Goal: Task Accomplishment & Management: Manage account settings

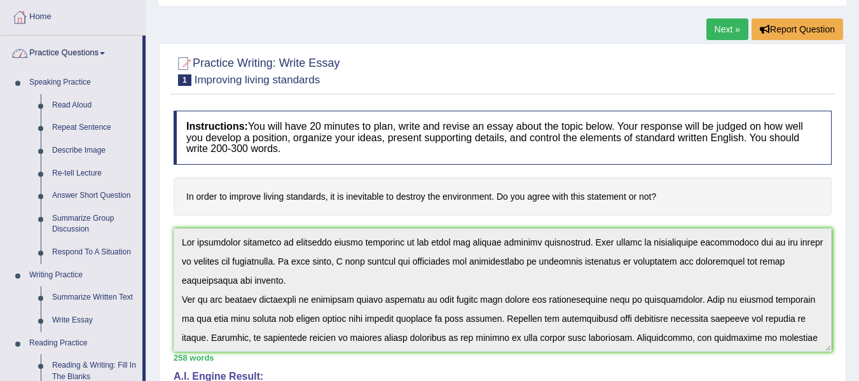
scroll to position [133, 0]
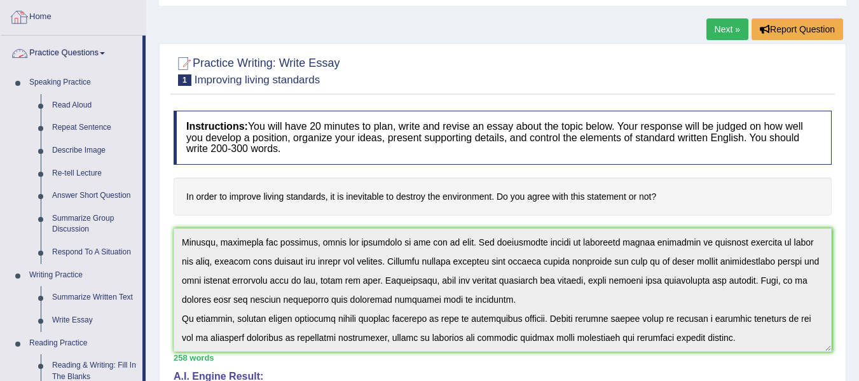
click at [46, 15] on link "Home" at bounding box center [73, 15] width 145 height 32
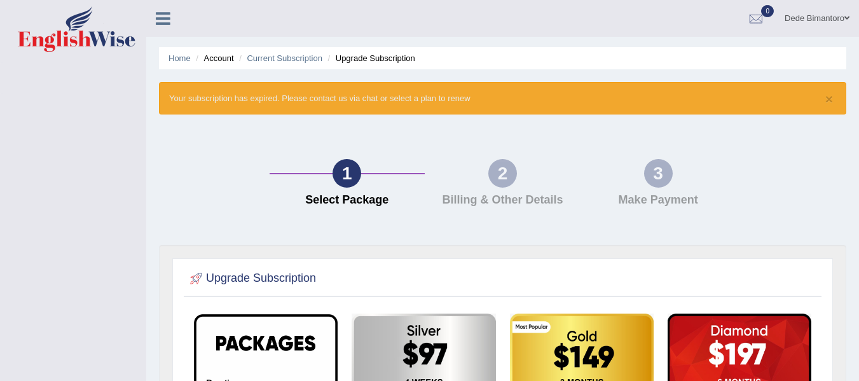
drag, startPoint x: 58, startPoint y: 27, endPoint x: 90, endPoint y: 41, distance: 35.0
click at [58, 27] on img at bounding box center [77, 29] width 118 height 46
click at [222, 61] on li "Account" at bounding box center [213, 58] width 41 height 12
click at [826, 15] on link "Dede Bimantoro" at bounding box center [817, 16] width 84 height 33
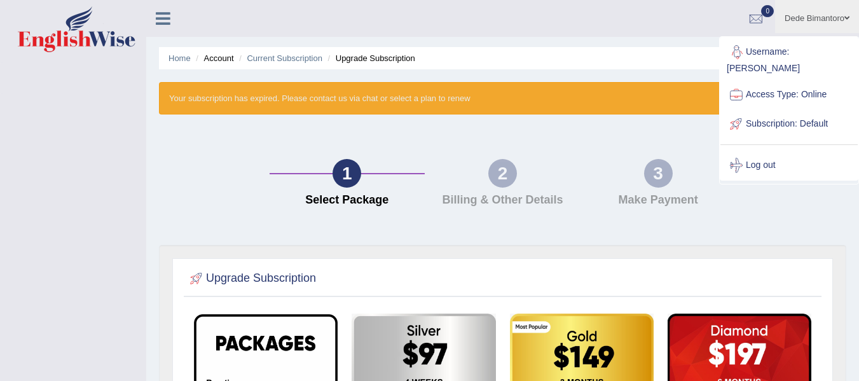
click at [786, 48] on link "Username: [PERSON_NAME]" at bounding box center [788, 59] width 137 height 43
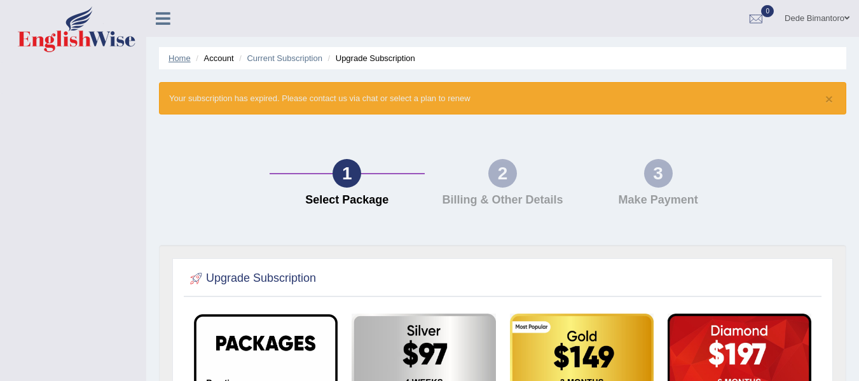
click at [181, 59] on link "Home" at bounding box center [179, 58] width 22 height 10
click at [170, 17] on icon at bounding box center [163, 18] width 15 height 17
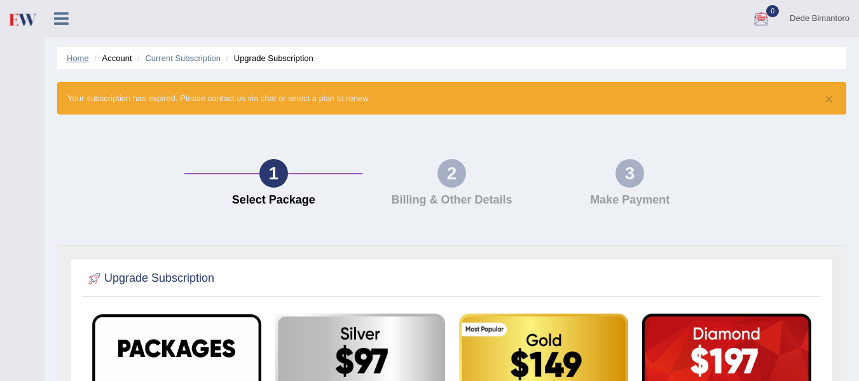
click at [76, 54] on link "Home" at bounding box center [78, 58] width 22 height 10
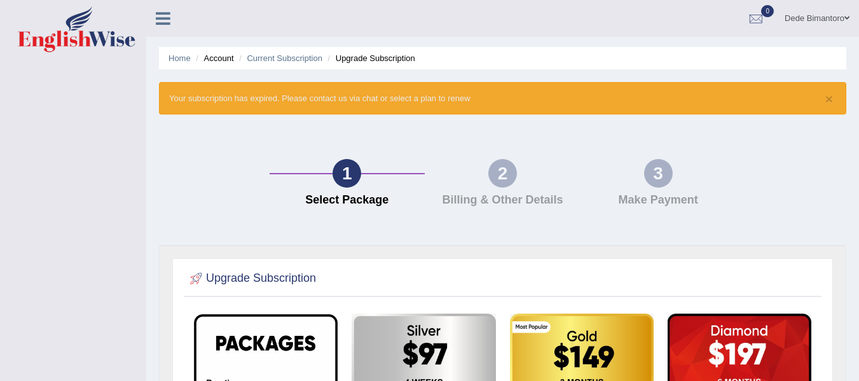
click at [835, 18] on link "Dede Bimantoro" at bounding box center [817, 16] width 84 height 33
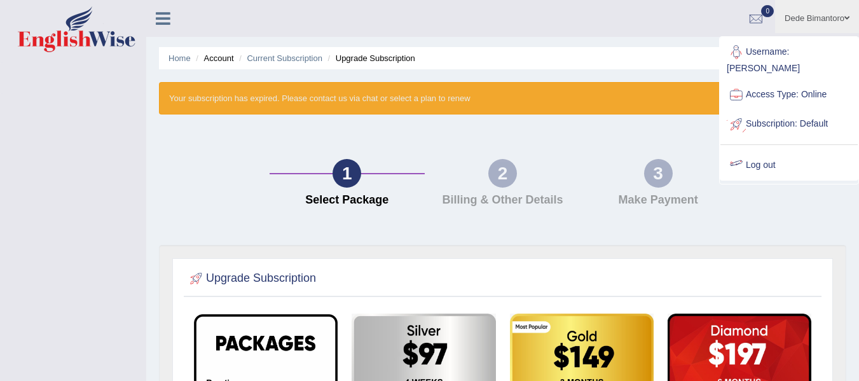
click at [750, 151] on link "Log out" at bounding box center [788, 165] width 137 height 29
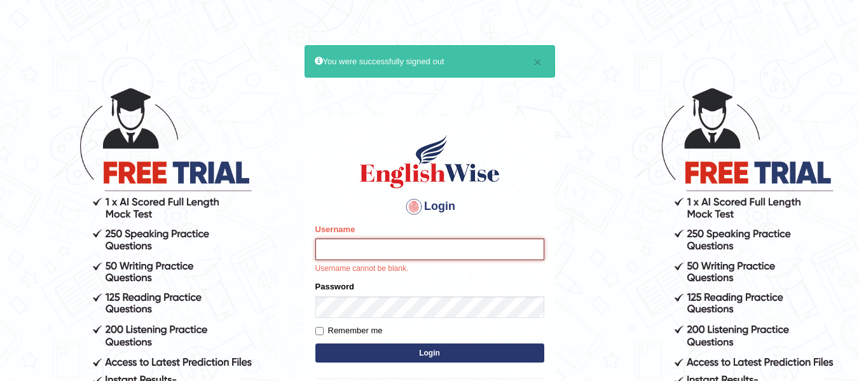
click at [356, 250] on input "Username" at bounding box center [429, 249] width 229 height 22
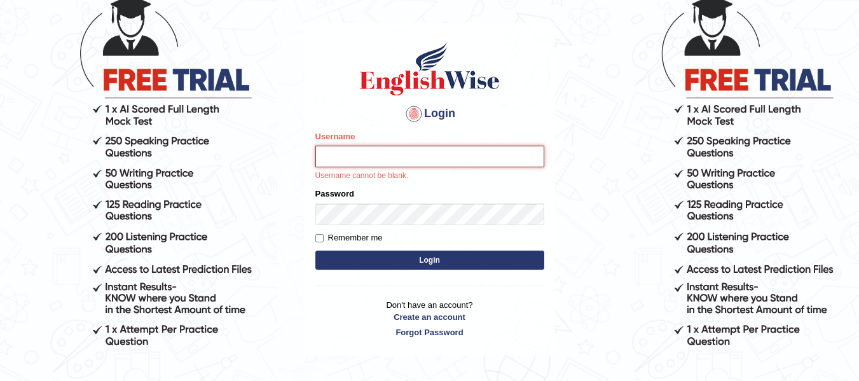
scroll to position [74, 0]
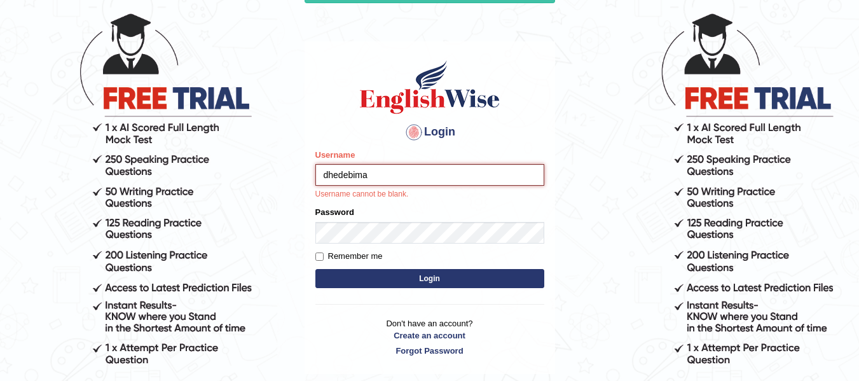
type input "dhedebima"
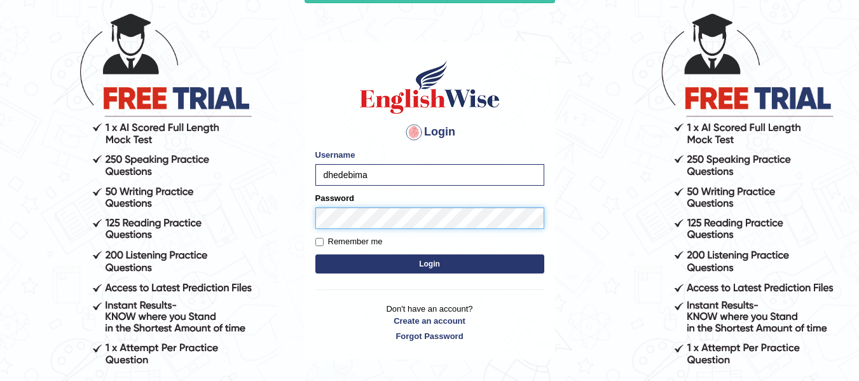
click at [315, 254] on button "Login" at bounding box center [429, 263] width 229 height 19
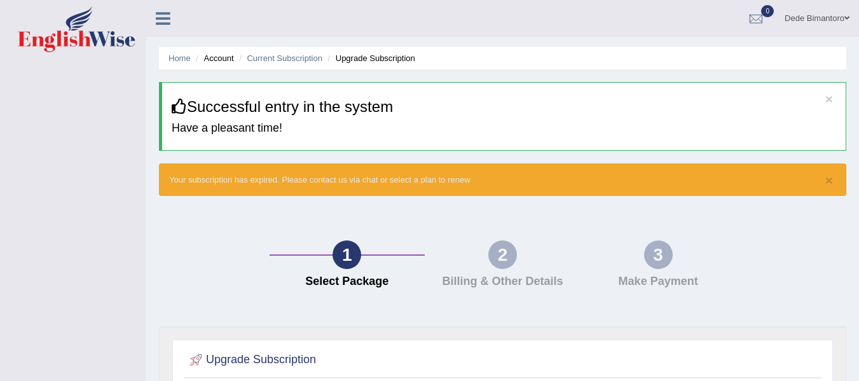
click at [181, 64] on li "Home" at bounding box center [179, 58] width 22 height 12
click at [182, 58] on link "Home" at bounding box center [179, 58] width 22 height 10
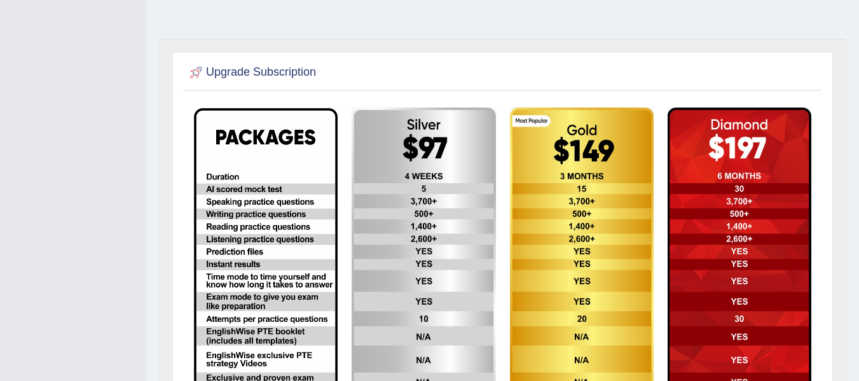
scroll to position [228, 0]
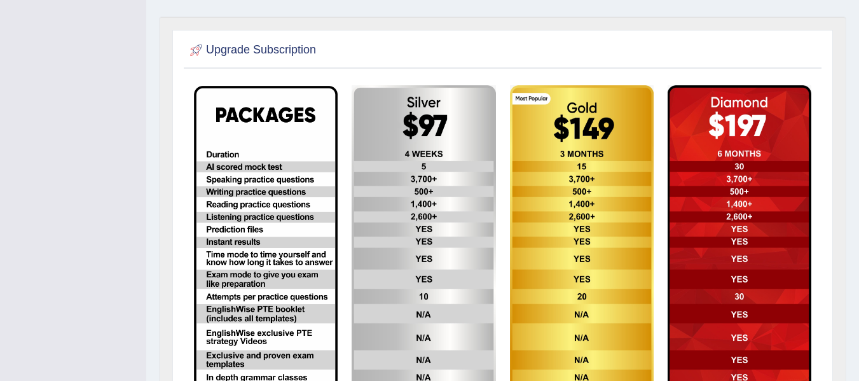
click at [561, 207] on img at bounding box center [582, 247] width 144 height 325
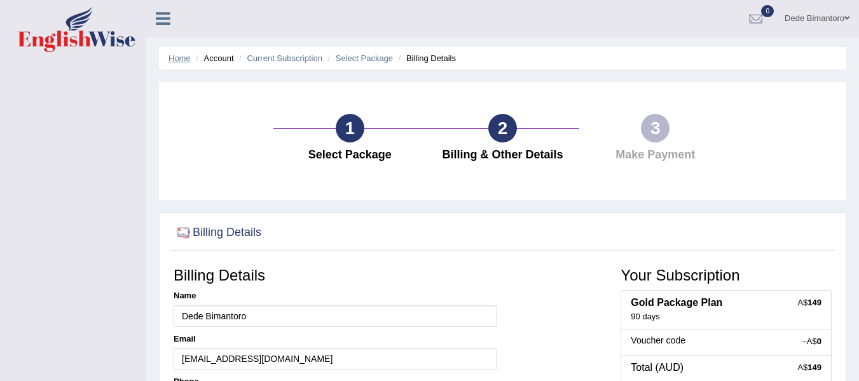
click at [184, 60] on link "Home" at bounding box center [179, 58] width 22 height 10
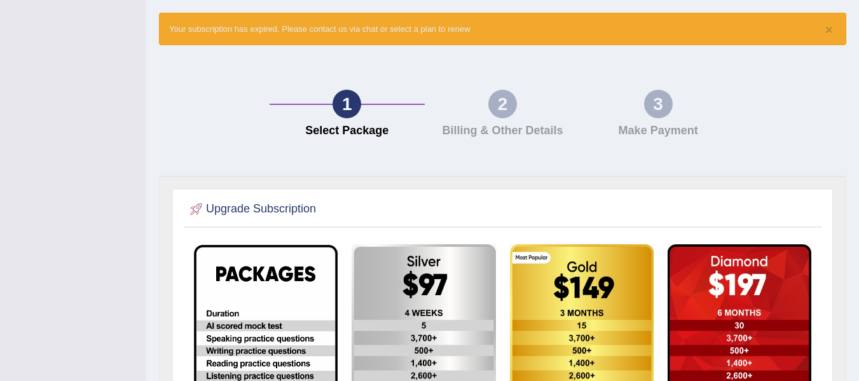
scroll to position [64, 0]
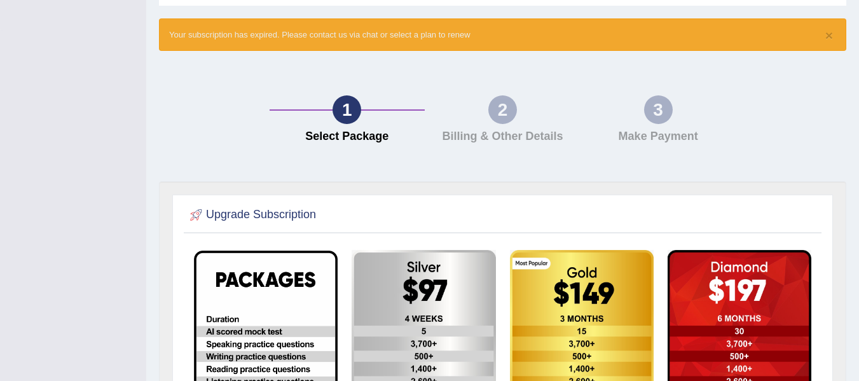
click at [498, 137] on h4 "Billing & Other Details" at bounding box center [502, 136] width 143 height 13
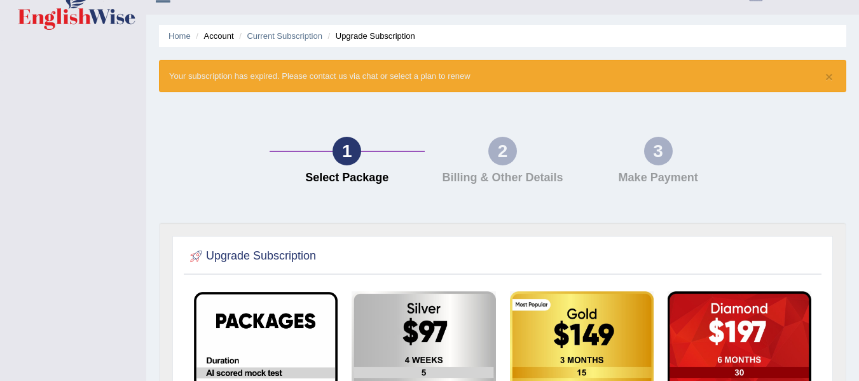
scroll to position [0, 0]
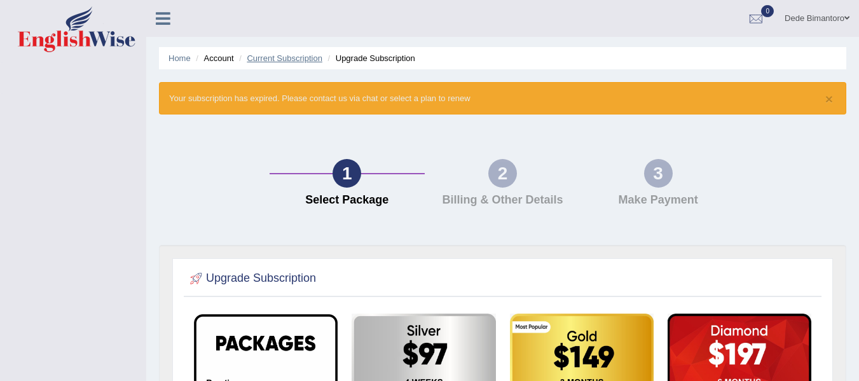
click at [271, 55] on link "Current Subscription" at bounding box center [285, 58] width 76 height 10
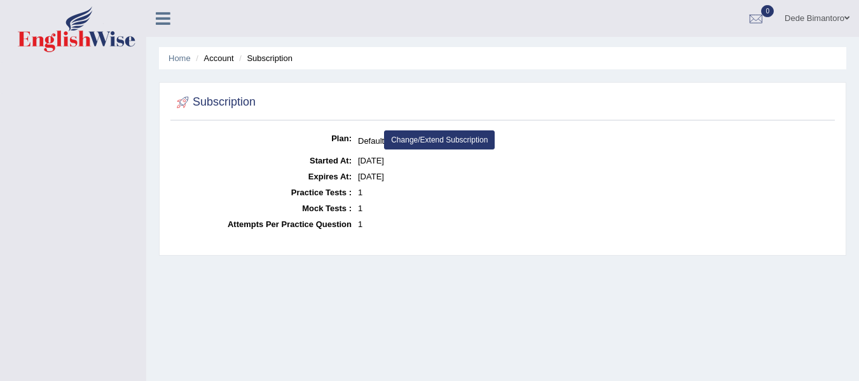
click at [428, 140] on link "Change/Extend Subscription" at bounding box center [439, 139] width 111 height 19
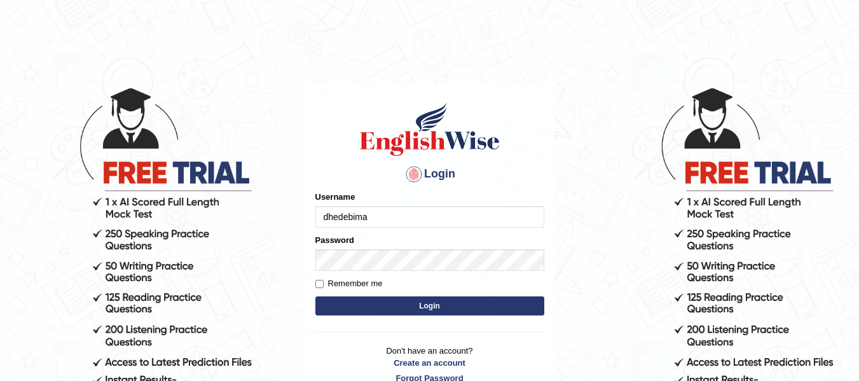
type input "dhedebima"
click at [334, 282] on label "Remember me" at bounding box center [348, 283] width 67 height 13
click at [324, 282] on input "Remember me" at bounding box center [319, 284] width 8 height 8
checkbox input "true"
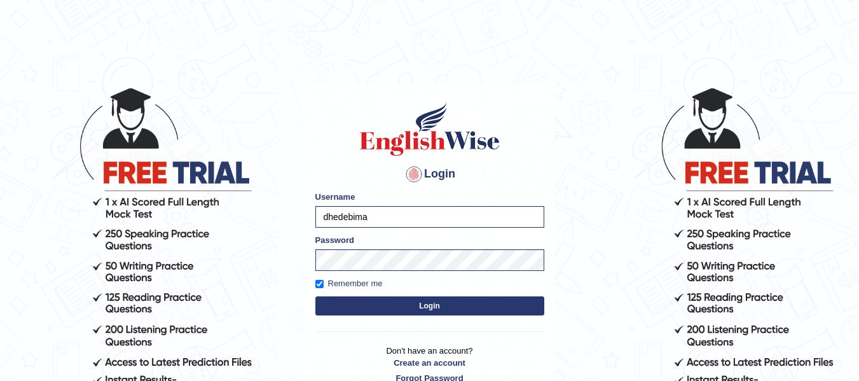
click at [346, 303] on button "Login" at bounding box center [429, 305] width 229 height 19
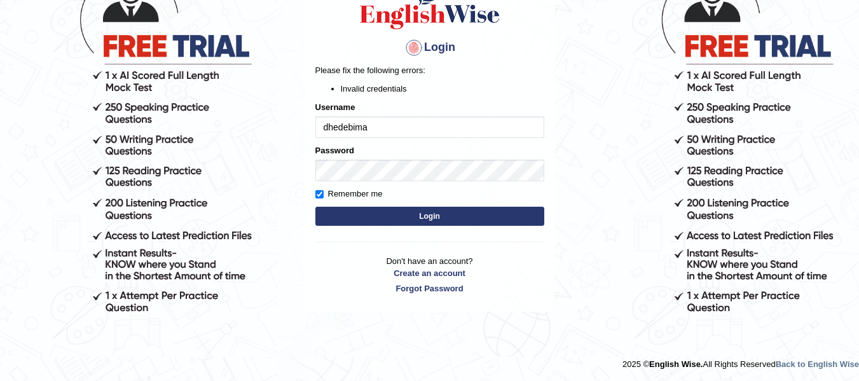
scroll to position [127, 0]
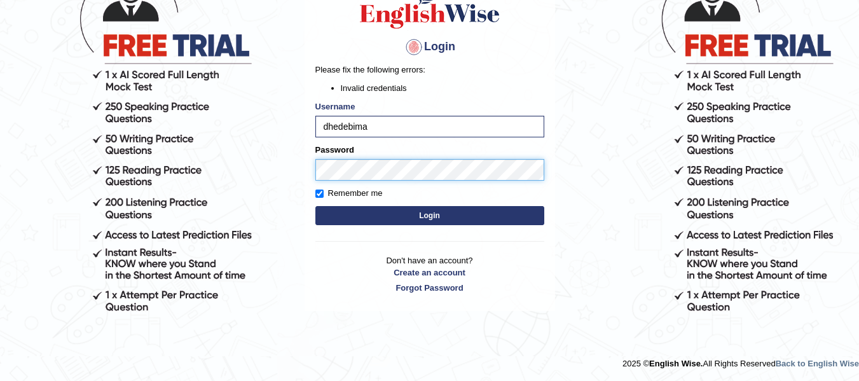
click at [275, 190] on body "Login Please fix the following errors: Invalid credentials Username dhedebima P…" at bounding box center [429, 106] width 859 height 381
click at [315, 206] on button "Login" at bounding box center [429, 215] width 229 height 19
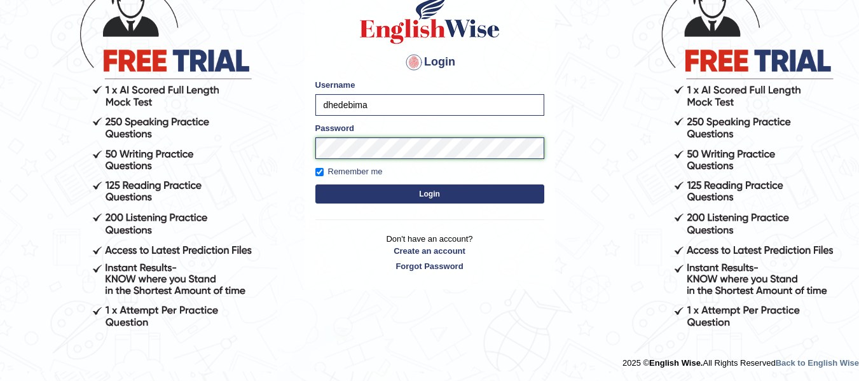
scroll to position [112, 0]
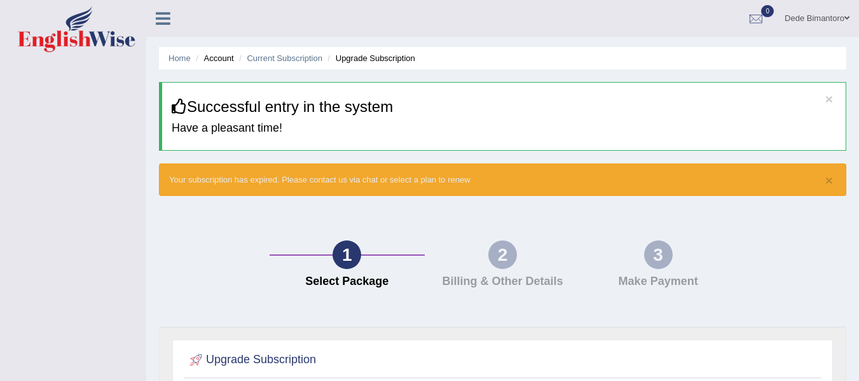
click at [795, 21] on link "Dede Bimantoro" at bounding box center [817, 16] width 84 height 33
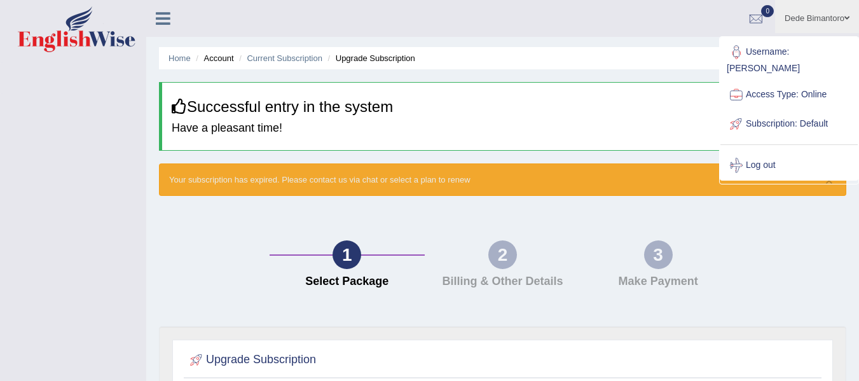
click at [645, 49] on ul "Home Account Current Subscription Upgrade Subscription" at bounding box center [502, 58] width 687 height 22
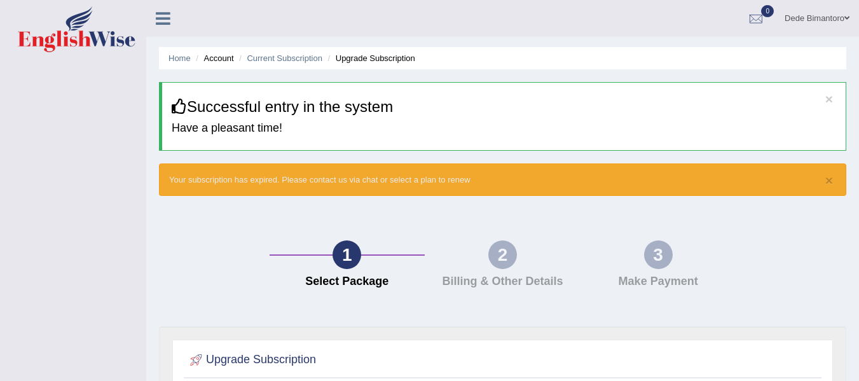
click at [210, 236] on div "1 Select Package 2 Billing & Other Details 3 Make Payment" at bounding box center [503, 267] width 700 height 118
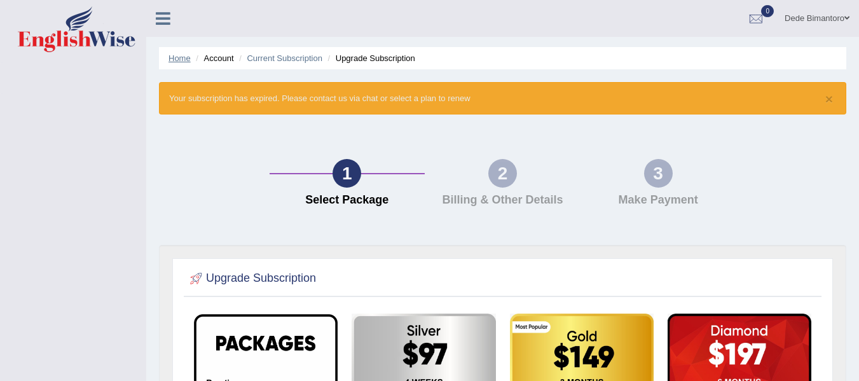
click at [180, 60] on link "Home" at bounding box center [179, 58] width 22 height 10
click at [816, 15] on link "Dede Bimantoro" at bounding box center [817, 16] width 84 height 33
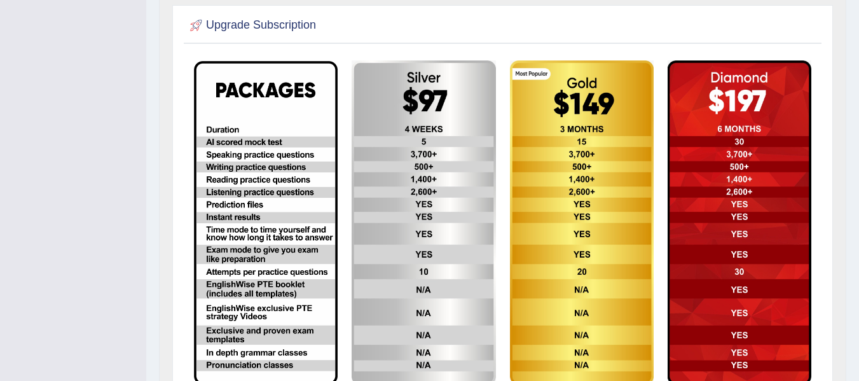
scroll to position [228, 0]
